Goal: Transaction & Acquisition: Purchase product/service

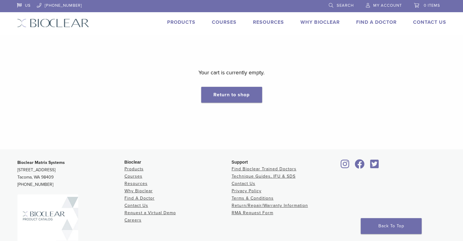
click at [380, 6] on span "My Account" at bounding box center [387, 5] width 29 height 5
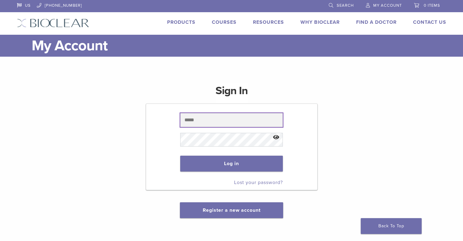
type input "**********"
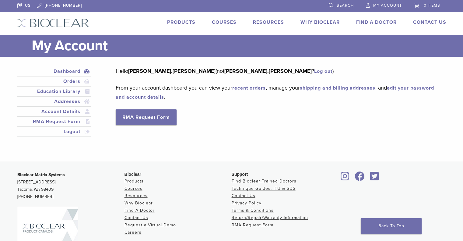
click at [174, 22] on link "Products" at bounding box center [181, 22] width 28 height 6
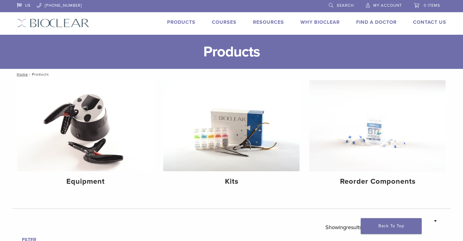
click at [393, 6] on span "My Account" at bounding box center [387, 5] width 29 height 5
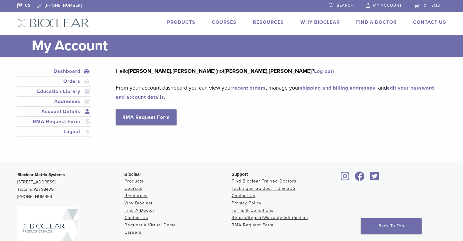
click at [64, 110] on link "Account Details" at bounding box center [54, 111] width 72 height 7
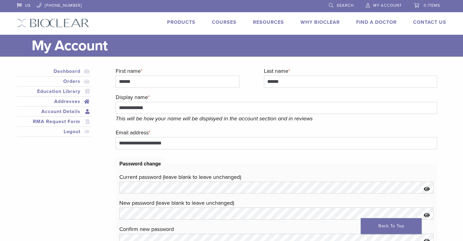
click at [76, 100] on link "Addresses" at bounding box center [54, 101] width 72 height 7
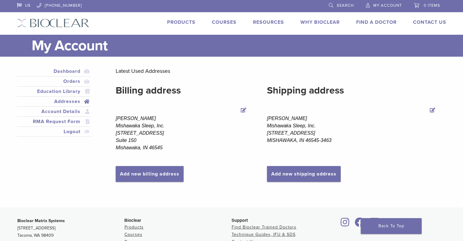
click at [185, 23] on link "Products" at bounding box center [181, 22] width 28 height 6
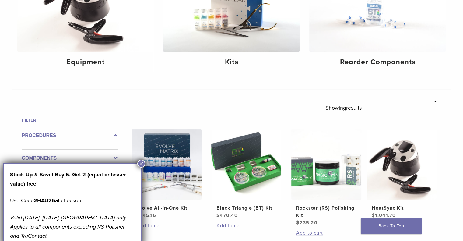
scroll to position [122, 0]
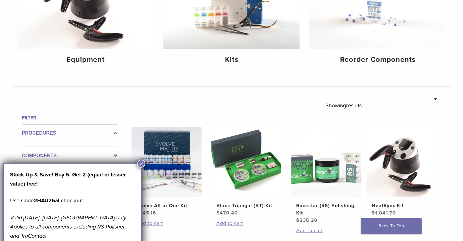
click at [140, 164] on button "×" at bounding box center [141, 164] width 8 height 8
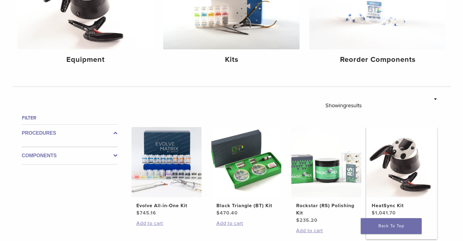
click at [399, 145] on img at bounding box center [401, 162] width 70 height 70
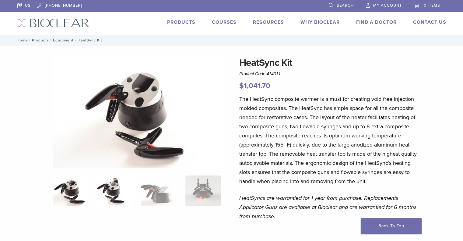
click at [109, 193] on img at bounding box center [114, 190] width 35 height 30
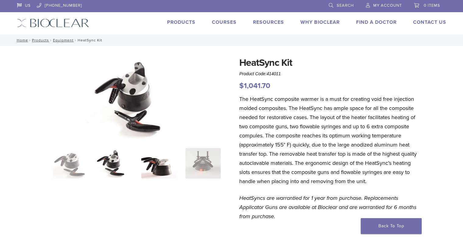
click at [163, 157] on img at bounding box center [158, 163] width 35 height 30
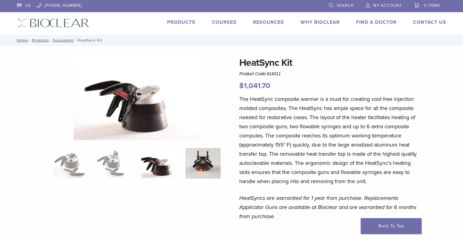
click at [199, 153] on img at bounding box center [202, 163] width 35 height 30
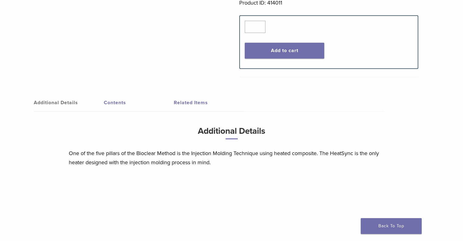
scroll to position [396, 0]
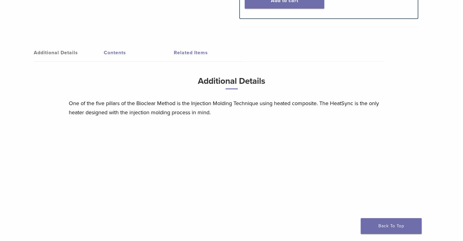
click at [116, 51] on link "Contents" at bounding box center [139, 52] width 70 height 17
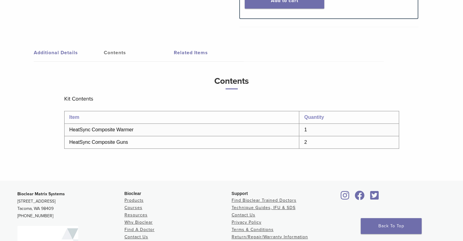
click at [54, 51] on link "Additional Details" at bounding box center [69, 52] width 70 height 17
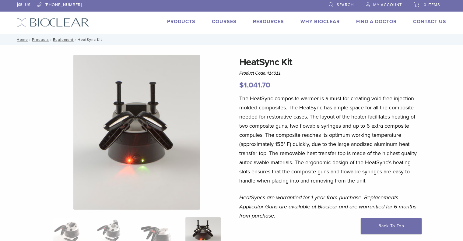
scroll to position [0, 0]
